Goal: Information Seeking & Learning: Learn about a topic

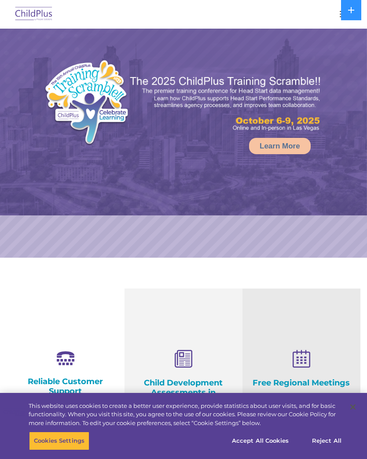
select select "MEDIUM"
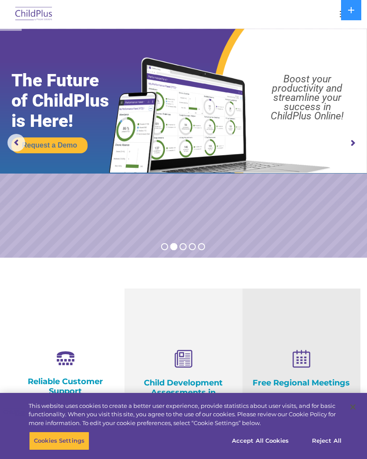
click at [350, 12] on icon at bounding box center [351, 10] width 7 height 7
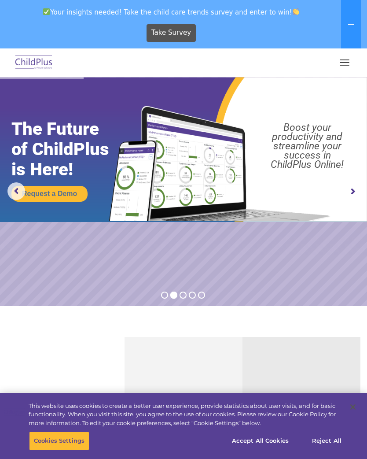
click at [348, 61] on button "button" at bounding box center [345, 62] width 18 height 14
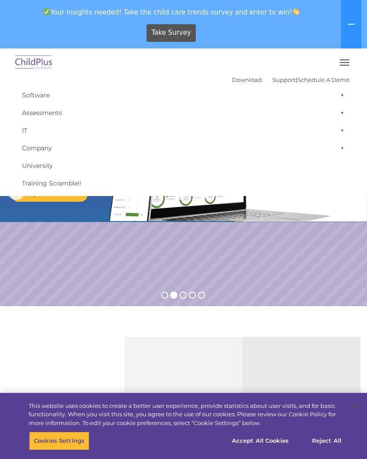
click at [262, 221] on img at bounding box center [219, 158] width 230 height 125
click at [330, 234] on rs-slide "Request a Demo The Future of ChildPlus is Here! Boost your productivity and str…" at bounding box center [183, 191] width 367 height 229
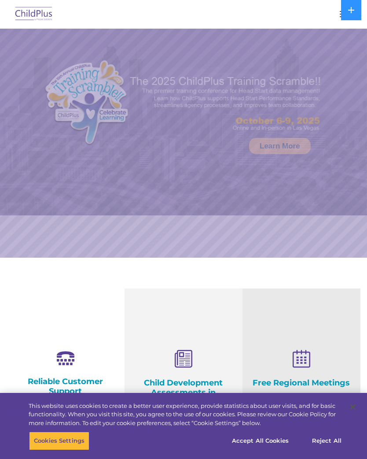
select select "MEDIUM"
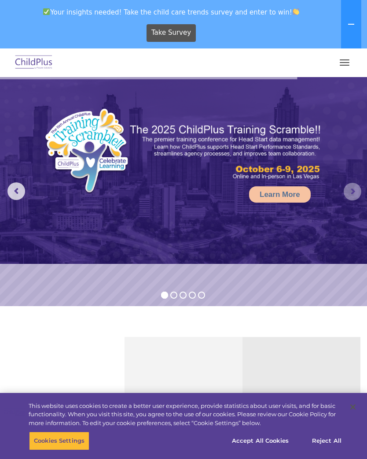
click at [349, 190] on rs-arrow at bounding box center [353, 192] width 18 height 18
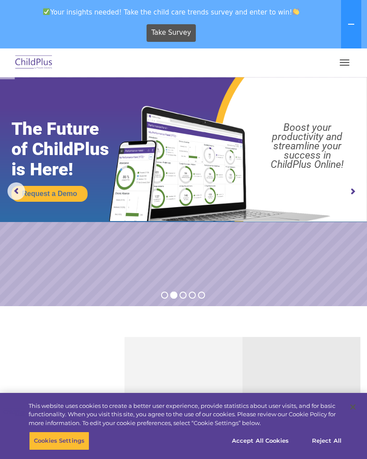
click at [351, 196] on rs-arrow at bounding box center [353, 192] width 18 height 18
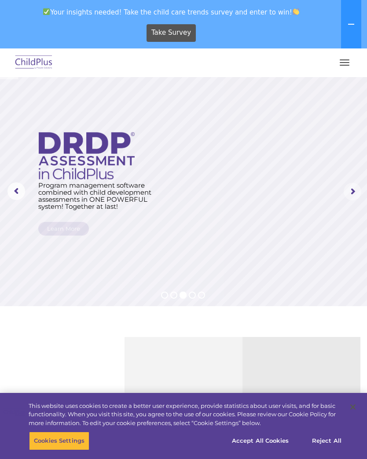
click at [347, 197] on rs-arrow at bounding box center [353, 192] width 18 height 18
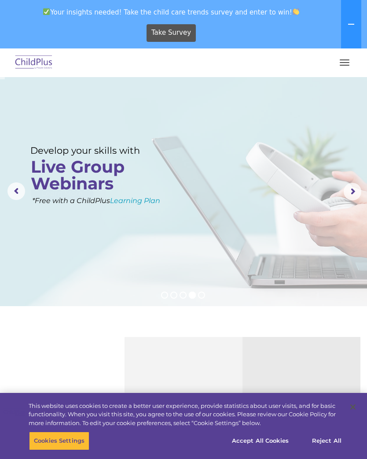
click at [349, 192] on rs-arrow at bounding box center [353, 192] width 18 height 18
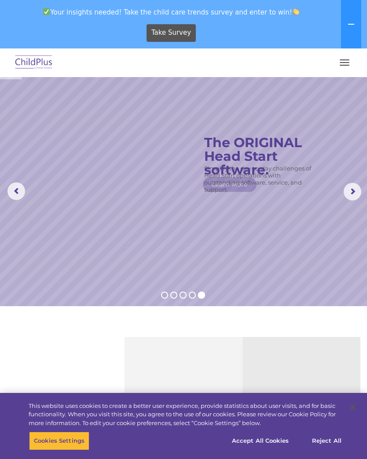
click at [344, 64] on button "button" at bounding box center [345, 62] width 18 height 14
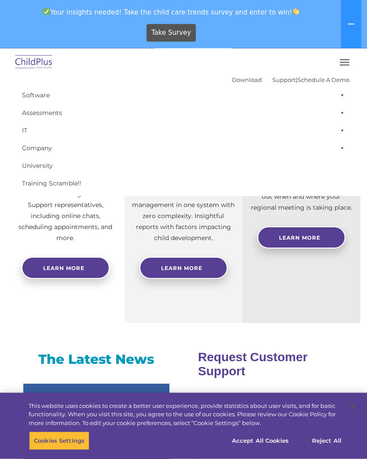
click at [347, 23] on button at bounding box center [351, 24] width 20 height 48
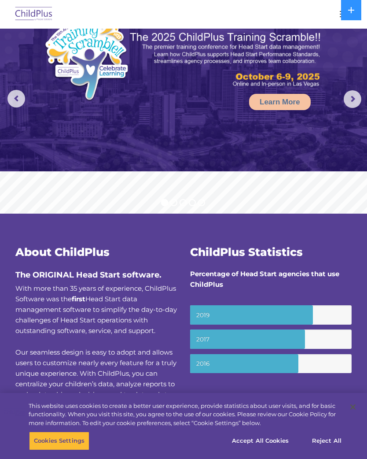
click at [356, 98] on rs-arrow at bounding box center [353, 99] width 18 height 18
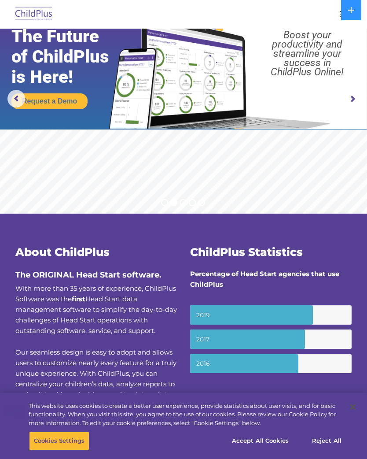
click at [349, 104] on rs-arrow at bounding box center [353, 99] width 18 height 18
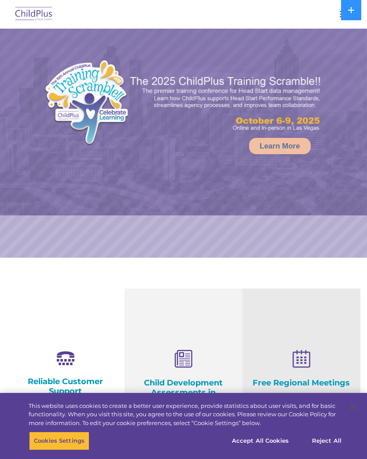
select select "MEDIUM"
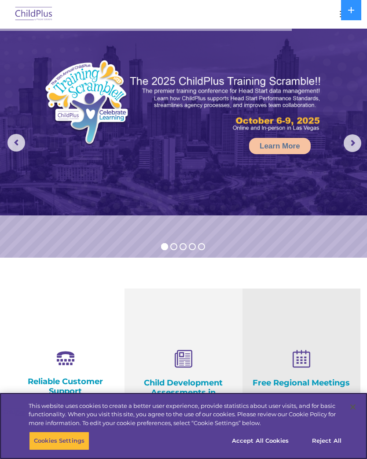
click at [273, 447] on button "Accept All Cookies" at bounding box center [260, 441] width 67 height 18
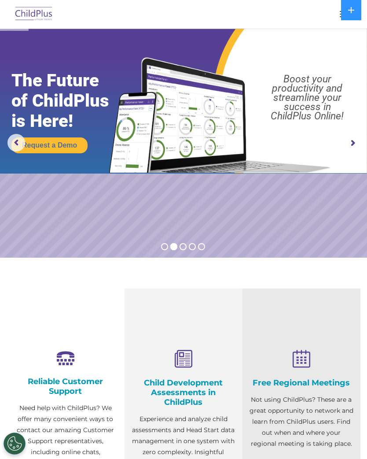
click at [346, 12] on button at bounding box center [351, 10] width 20 height 20
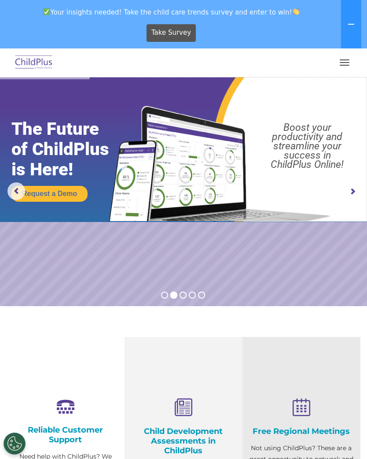
click at [342, 62] on span "button" at bounding box center [345, 62] width 10 height 1
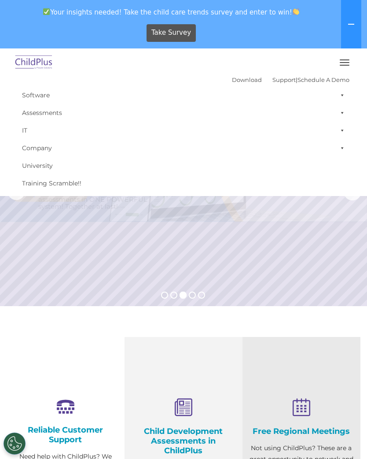
click at [252, 263] on rs-layer at bounding box center [183, 191] width 367 height 229
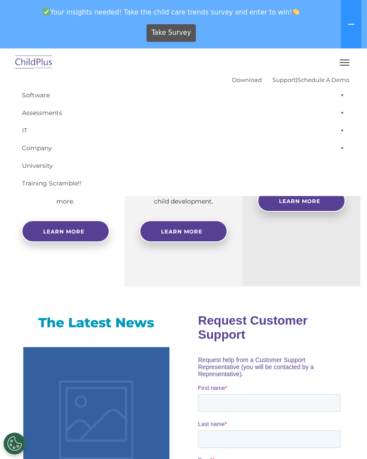
scroll to position [320, 0]
